Goal: Check status: Check status

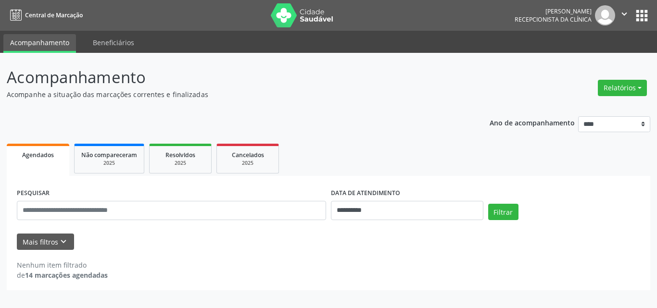
click at [295, 273] on div "Nenhum item filtrado de 14 marcações agendadas" at bounding box center [329, 270] width 624 height 20
click at [325, 283] on div "**********" at bounding box center [329, 233] width 644 height 115
click at [336, 110] on div "**********" at bounding box center [329, 200] width 644 height 181
